Goal: Transaction & Acquisition: Purchase product/service

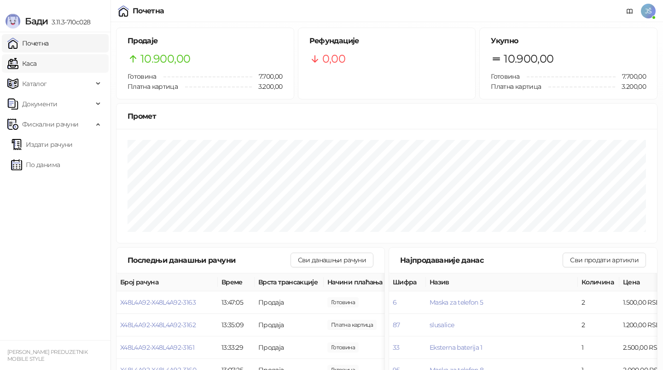
click at [36, 66] on link "Каса" at bounding box center [21, 63] width 29 height 18
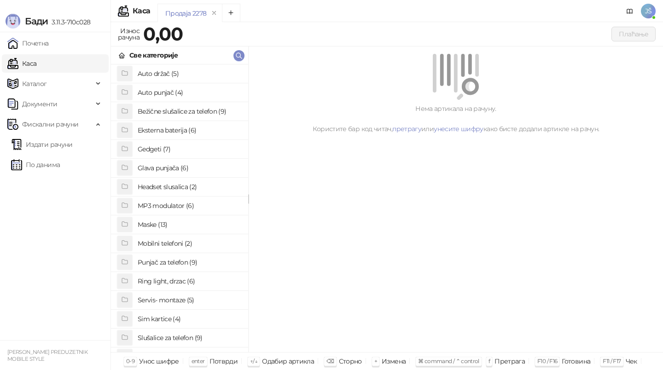
click at [183, 225] on h4 "Maske (13)" at bounding box center [189, 224] width 103 height 15
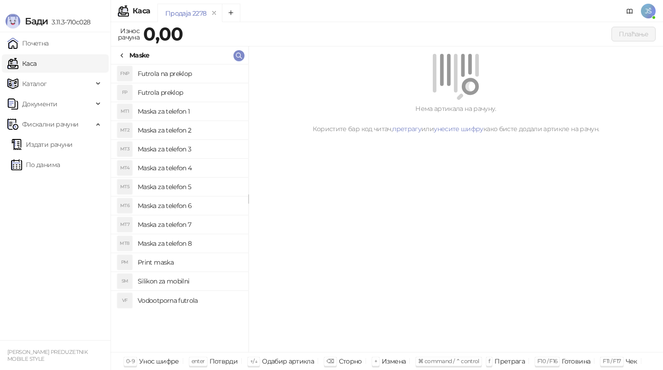
click at [208, 204] on h4 "Maska za telefon 6" at bounding box center [189, 205] width 103 height 15
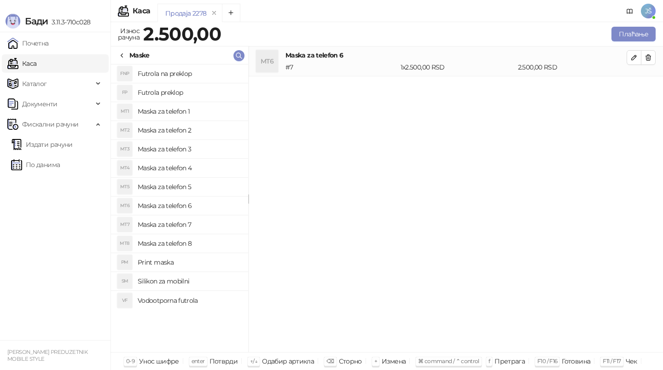
click at [195, 228] on h4 "Maska za telefon 7" at bounding box center [189, 224] width 103 height 15
click at [205, 237] on h4 "Maska za telefon 8" at bounding box center [189, 243] width 103 height 15
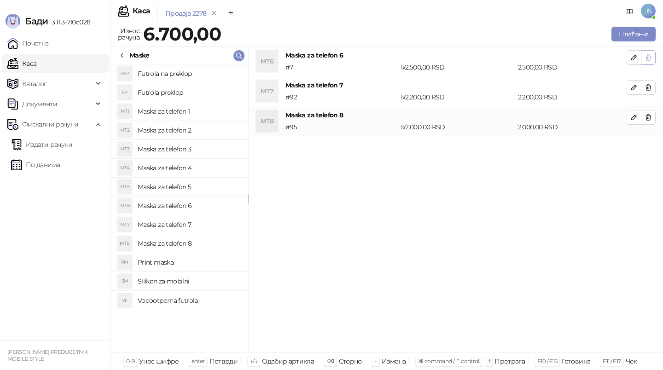
click at [651, 51] on button "button" at bounding box center [648, 57] width 15 height 15
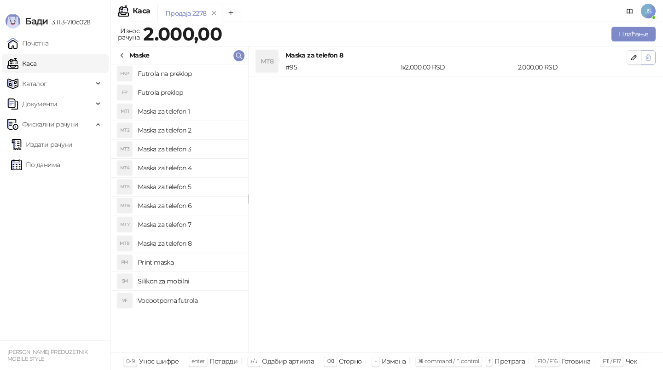
click at [653, 53] on button "button" at bounding box center [648, 57] width 15 height 15
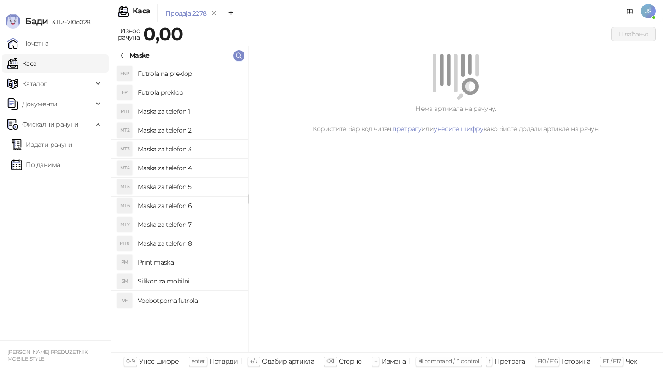
click at [121, 56] on icon at bounding box center [121, 55] width 7 height 7
